Goal: Task Accomplishment & Management: Use online tool/utility

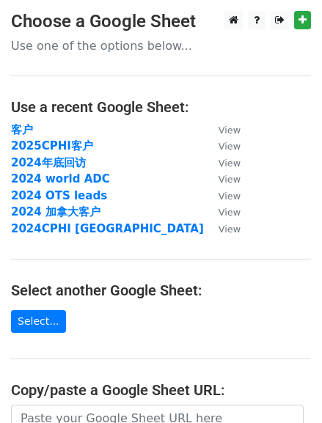
click at [49, 131] on td "客户" at bounding box center [107, 130] width 193 height 17
click at [23, 129] on strong "客户" at bounding box center [22, 129] width 22 height 13
click at [29, 131] on strong "客户" at bounding box center [22, 129] width 22 height 13
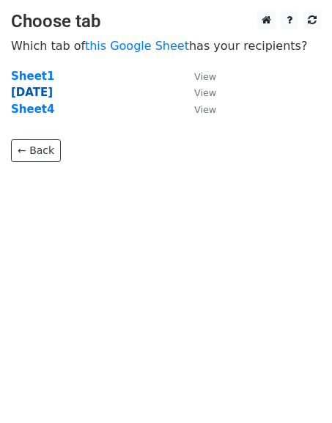
click at [36, 95] on strong "Today" at bounding box center [32, 92] width 42 height 13
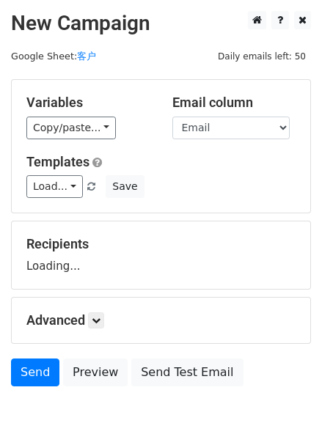
drag, startPoint x: 0, startPoint y: 0, endPoint x: 16, endPoint y: 91, distance: 92.3
click at [16, 91] on div "Variables Copy/paste... {{Email}} {{First name}} Email column Email First name …" at bounding box center [161, 146] width 298 height 133
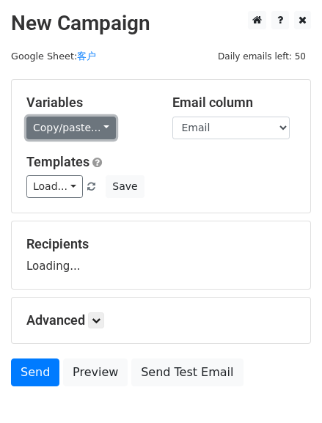
click at [47, 120] on link "Copy/paste..." at bounding box center [70, 128] width 89 height 23
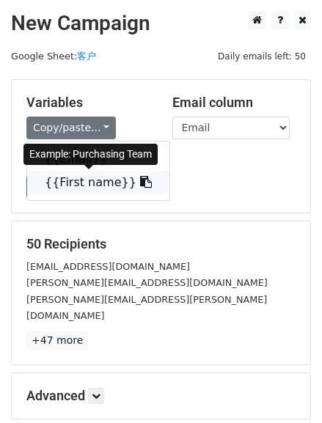
click at [63, 180] on link "{{First name}}" at bounding box center [98, 182] width 142 height 23
